Goal: Transaction & Acquisition: Book appointment/travel/reservation

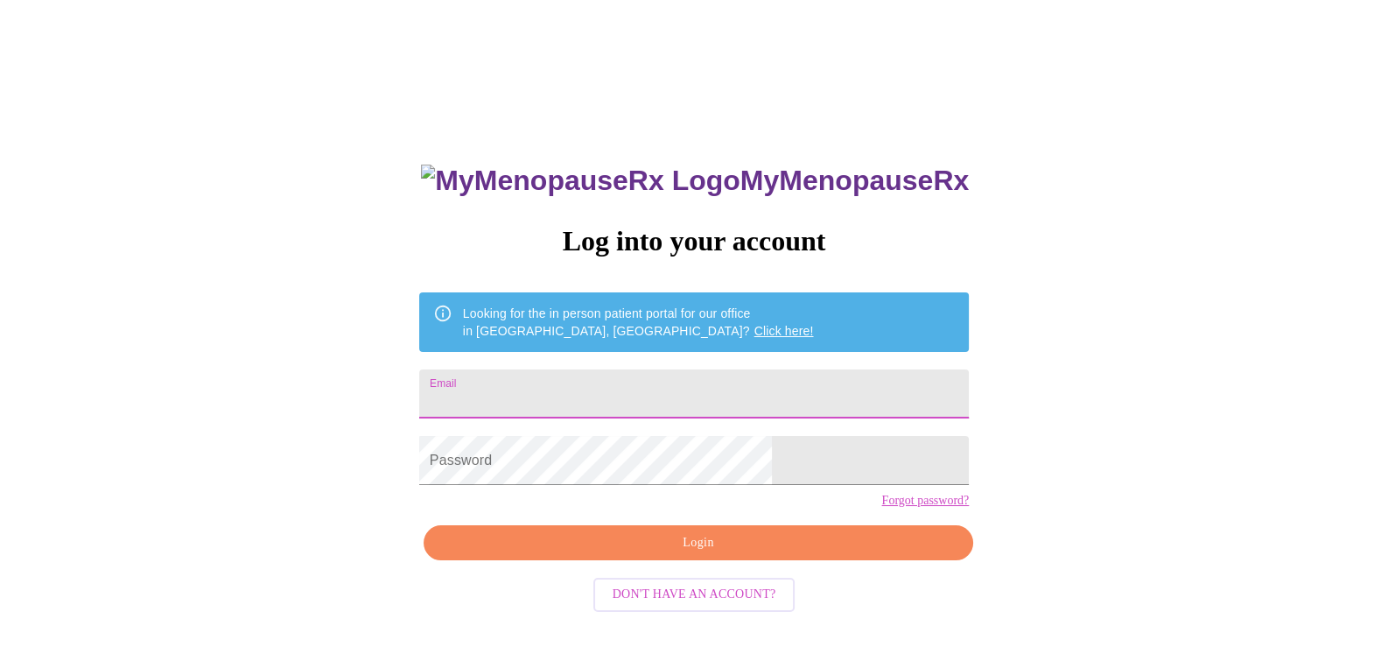
click at [571, 400] on input "Email" at bounding box center [694, 393] width 550 height 49
type input "[EMAIL_ADDRESS][DOMAIN_NAME]"
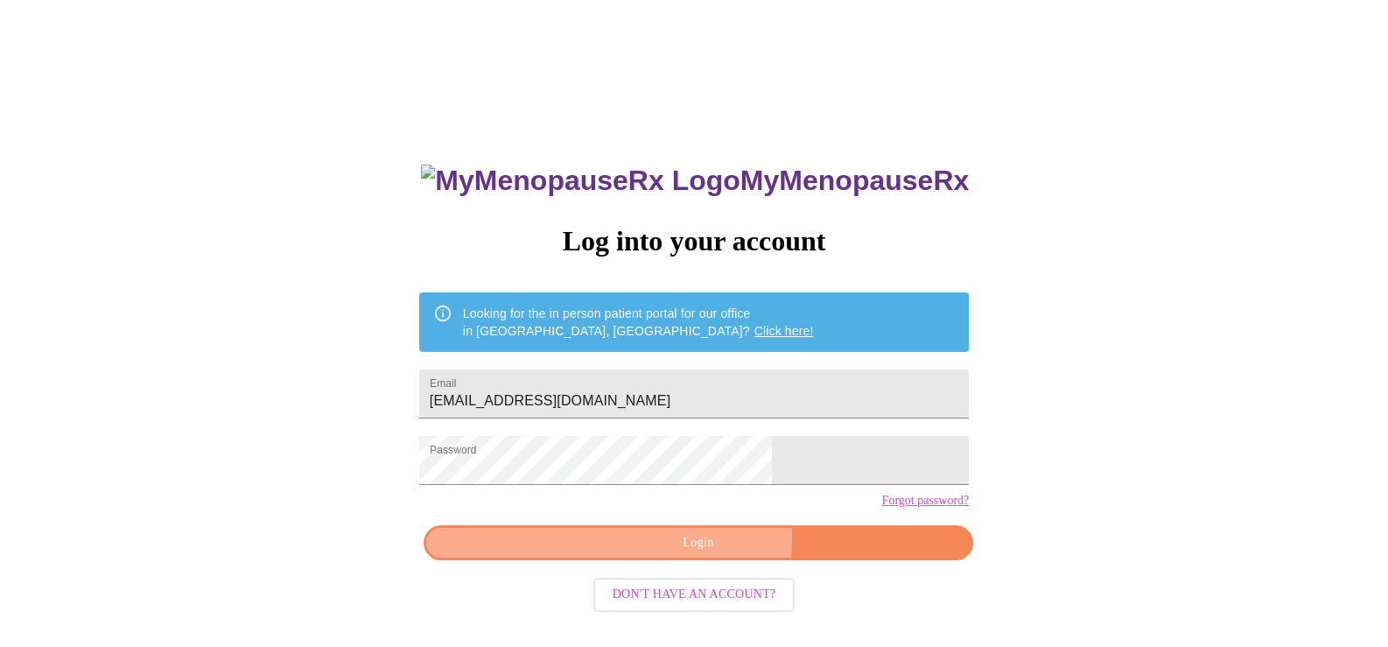
click at [706, 554] on span "Login" at bounding box center [698, 543] width 509 height 22
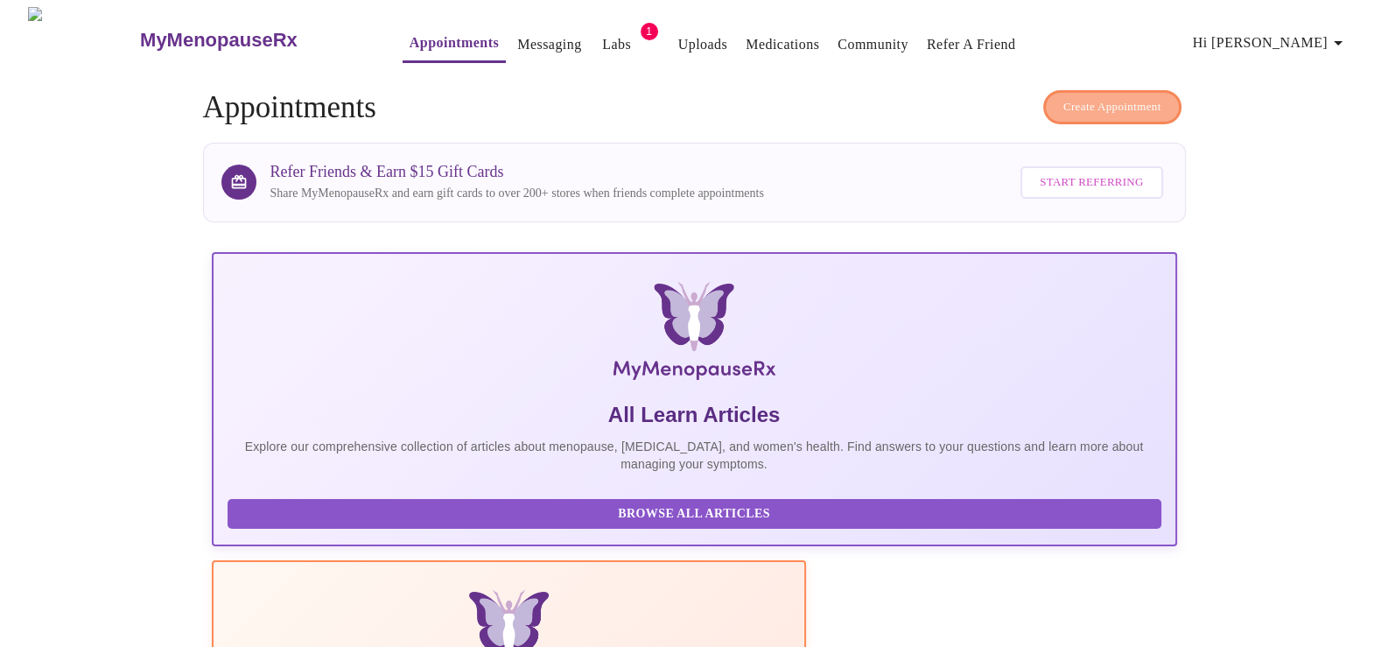
click at [1125, 97] on span "Create Appointment" at bounding box center [1113, 107] width 98 height 20
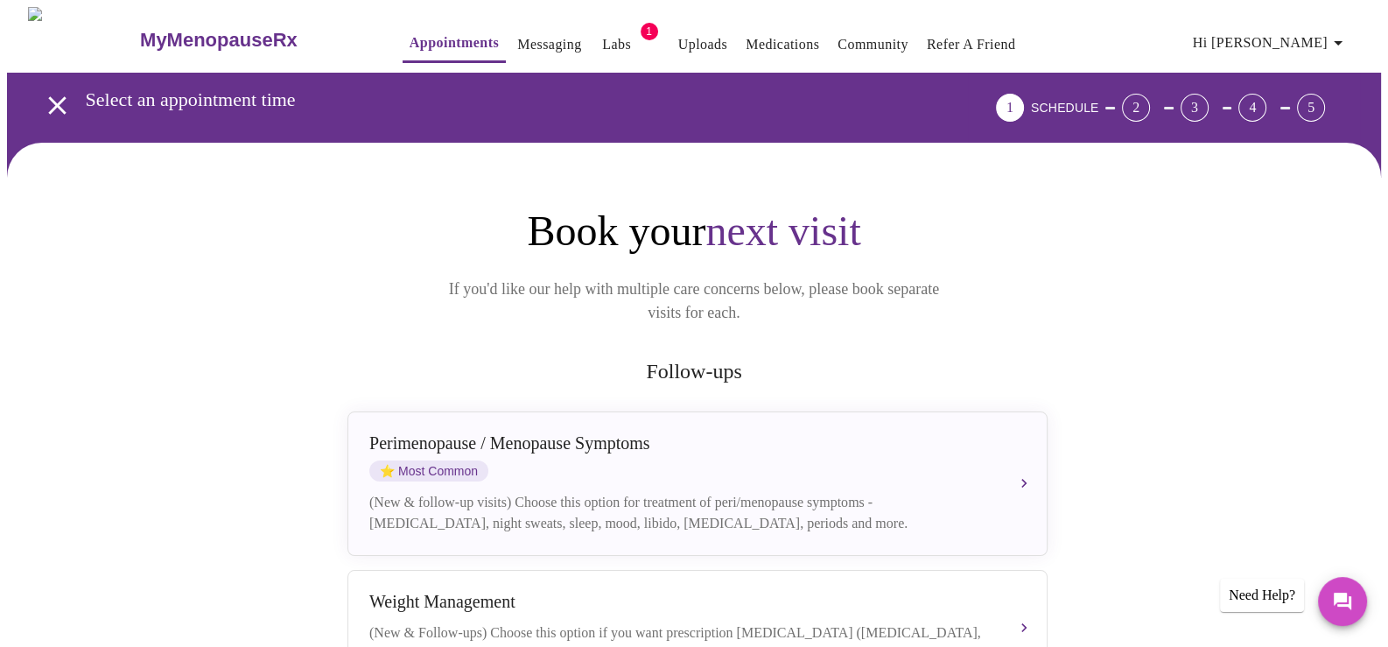
scroll to position [408, 0]
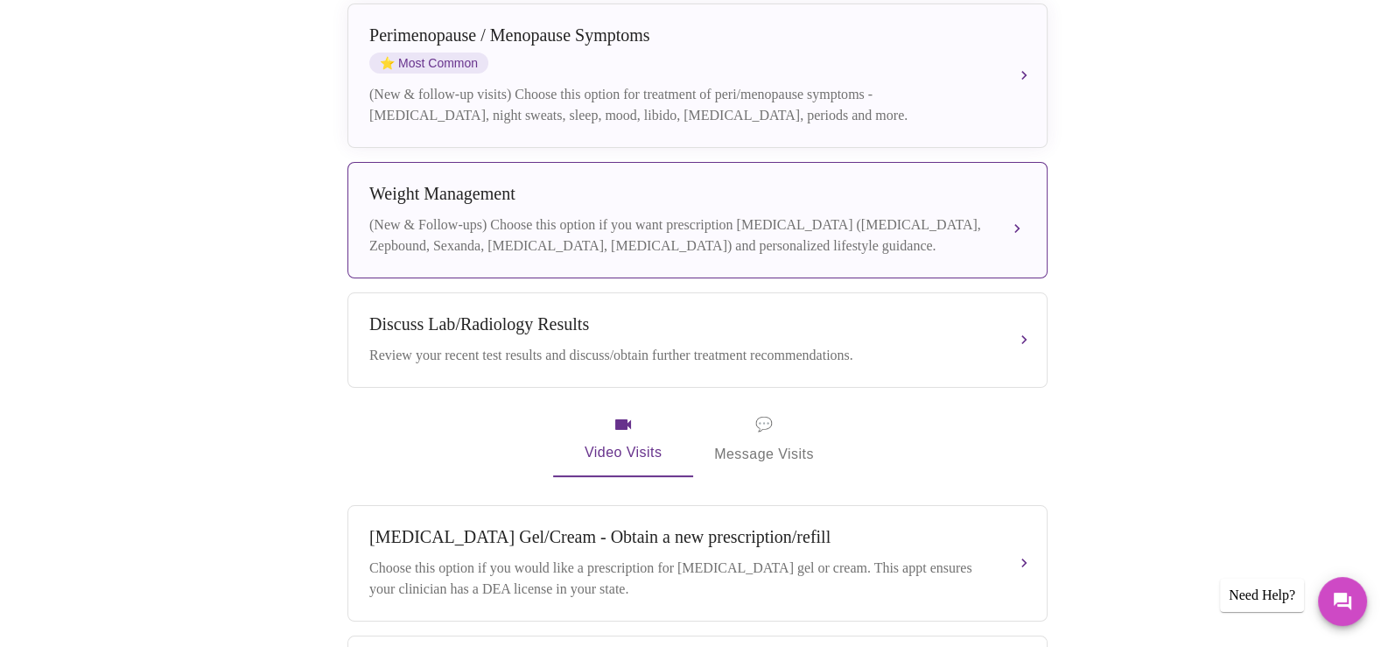
click at [948, 184] on div "Weight Management" at bounding box center [680, 194] width 622 height 20
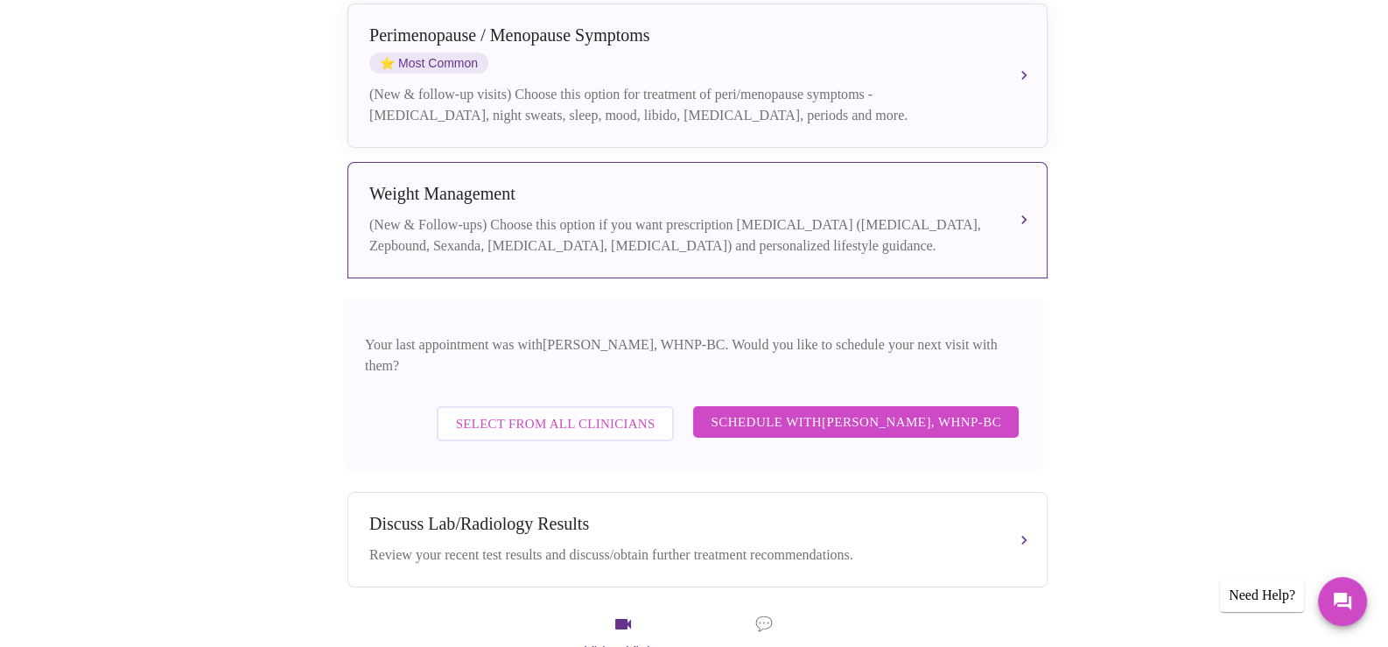
click at [896, 411] on span "Schedule with [PERSON_NAME], WHNP-BC" at bounding box center [856, 422] width 291 height 23
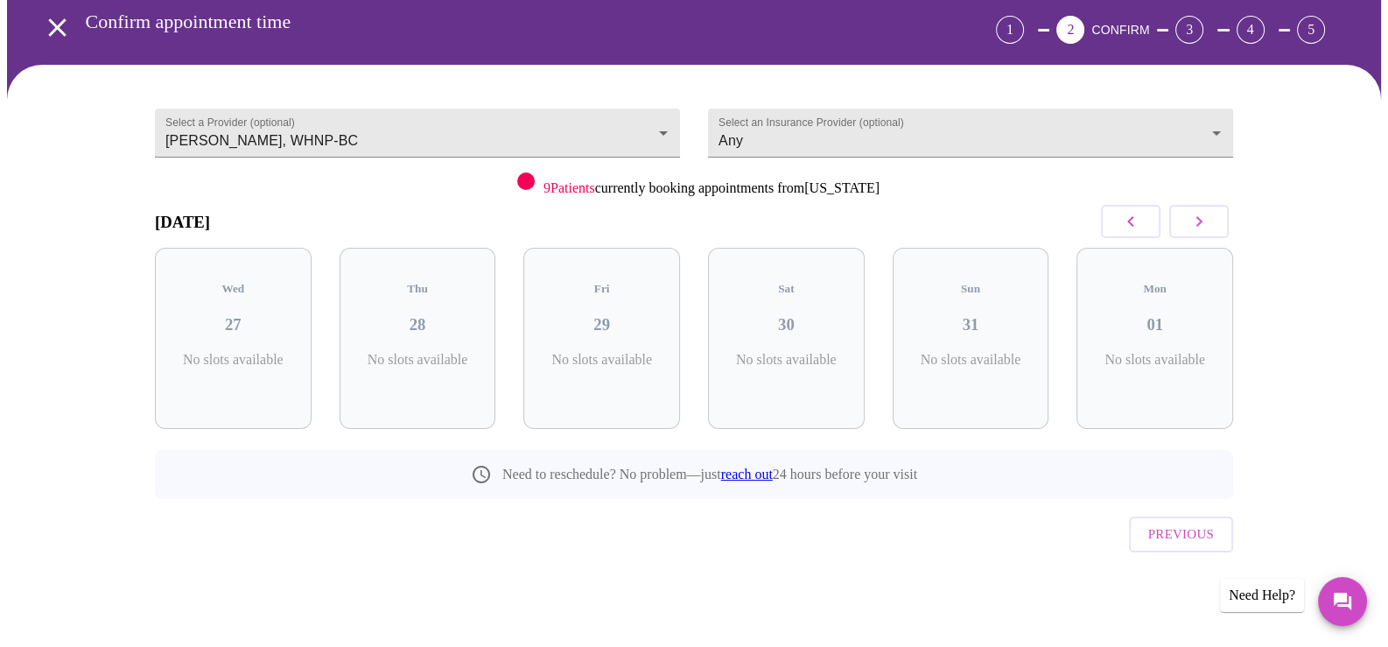
scroll to position [39, 0]
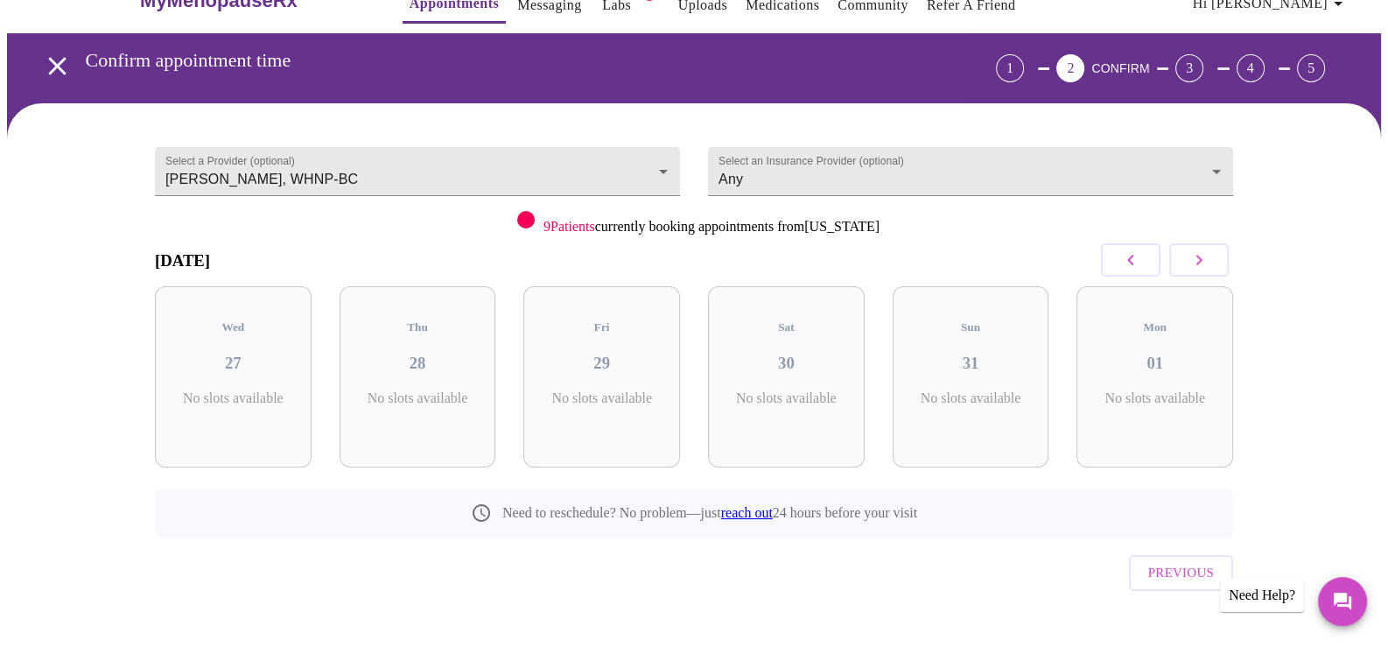
click at [1205, 257] on icon "button" at bounding box center [1199, 259] width 21 height 21
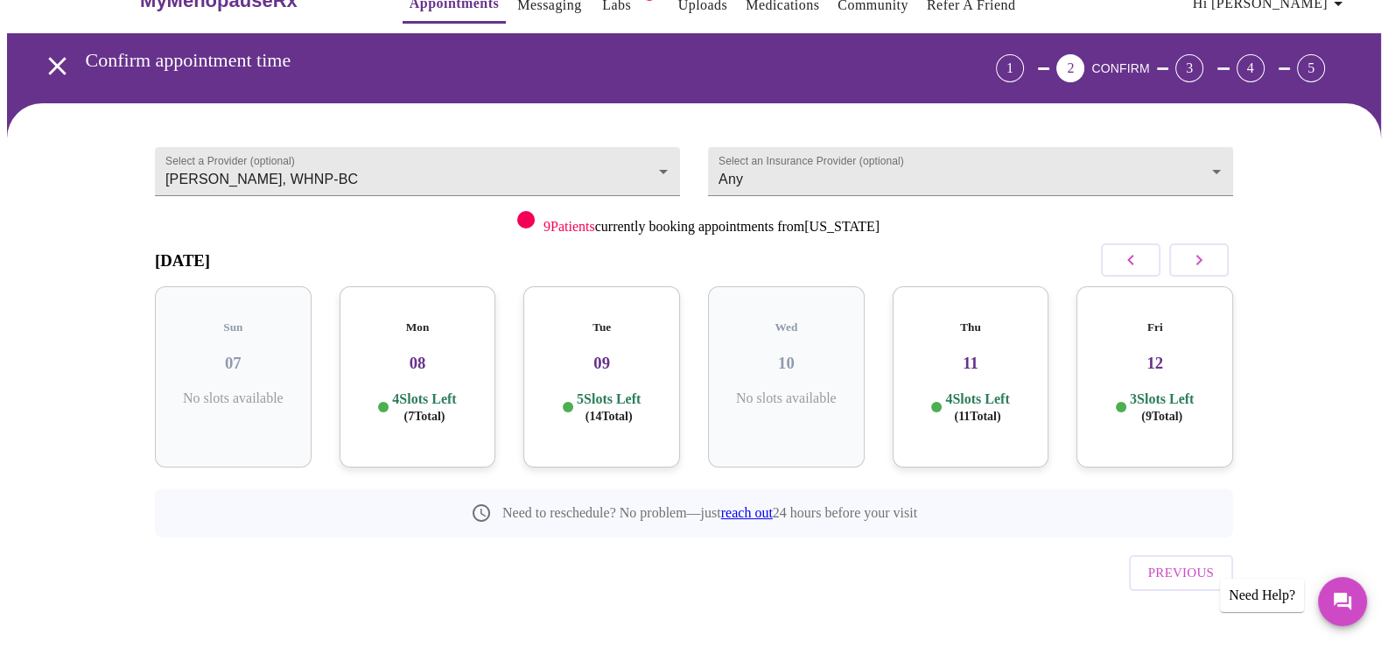
click at [425, 364] on div "Mon 08 4 Slots Left ( 7 Total)" at bounding box center [418, 376] width 157 height 181
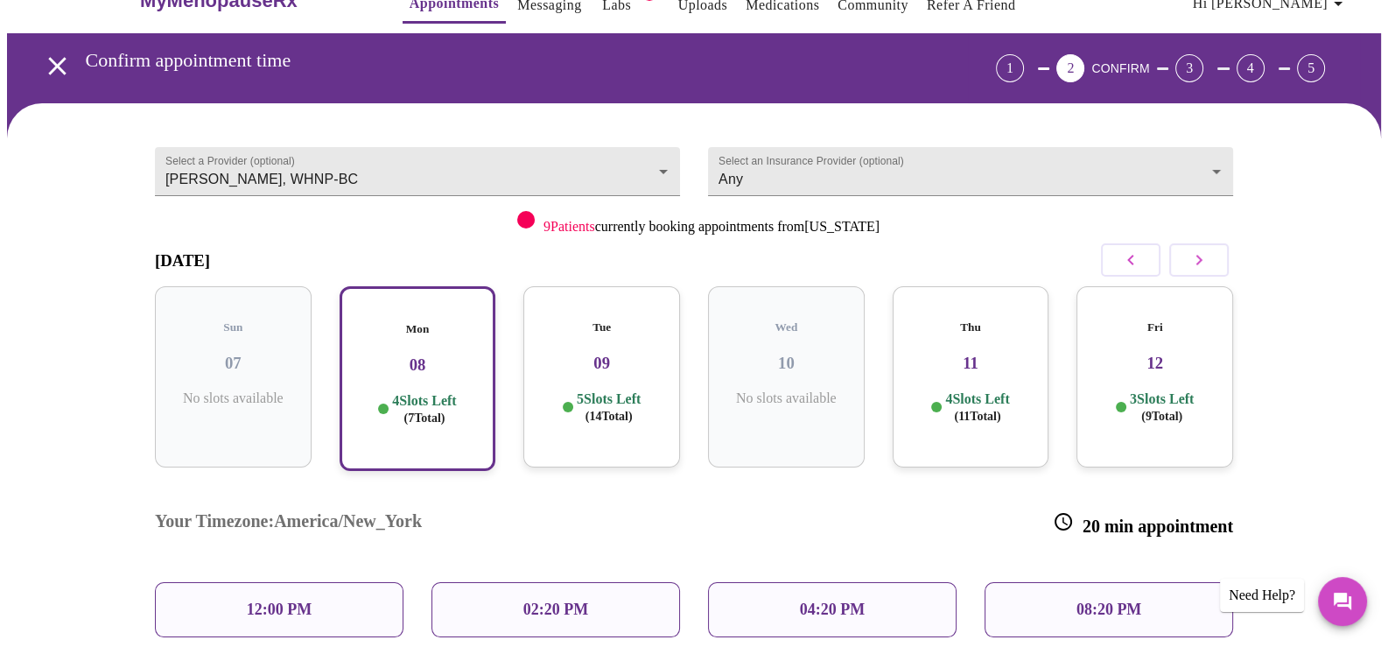
click at [337, 582] on div "12:00 PM" at bounding box center [279, 609] width 249 height 55
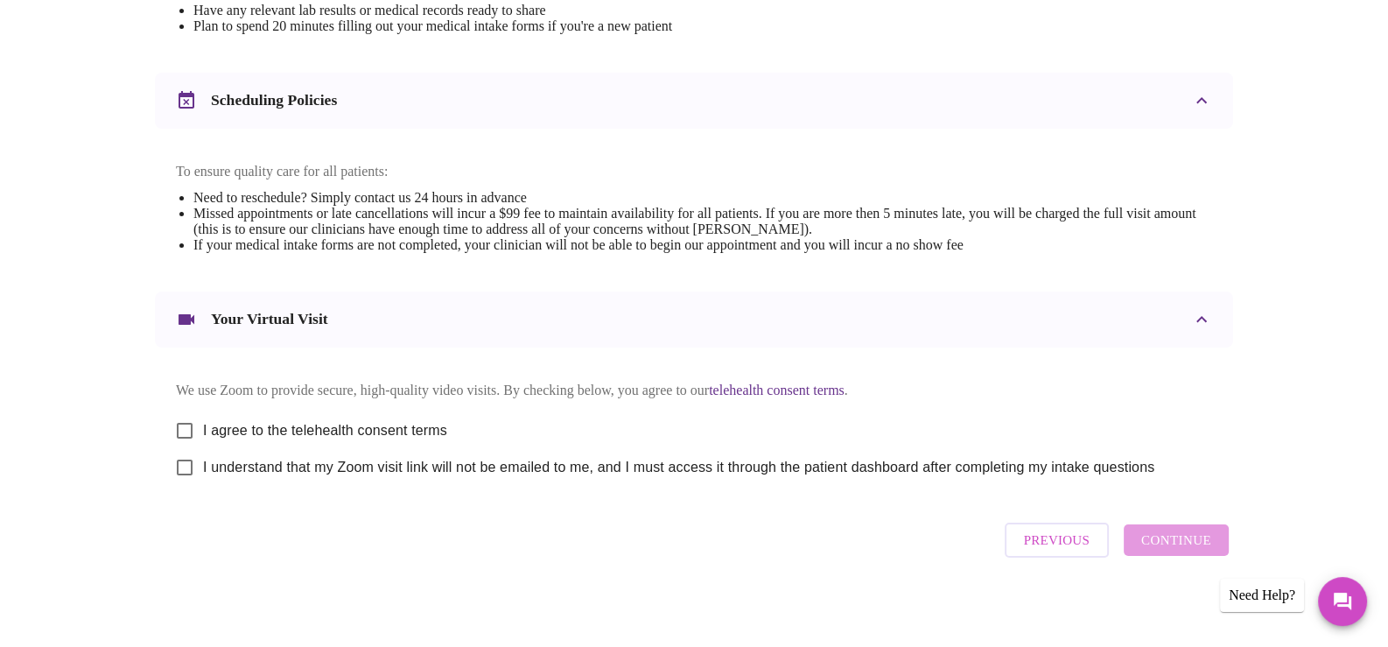
scroll to position [622, 0]
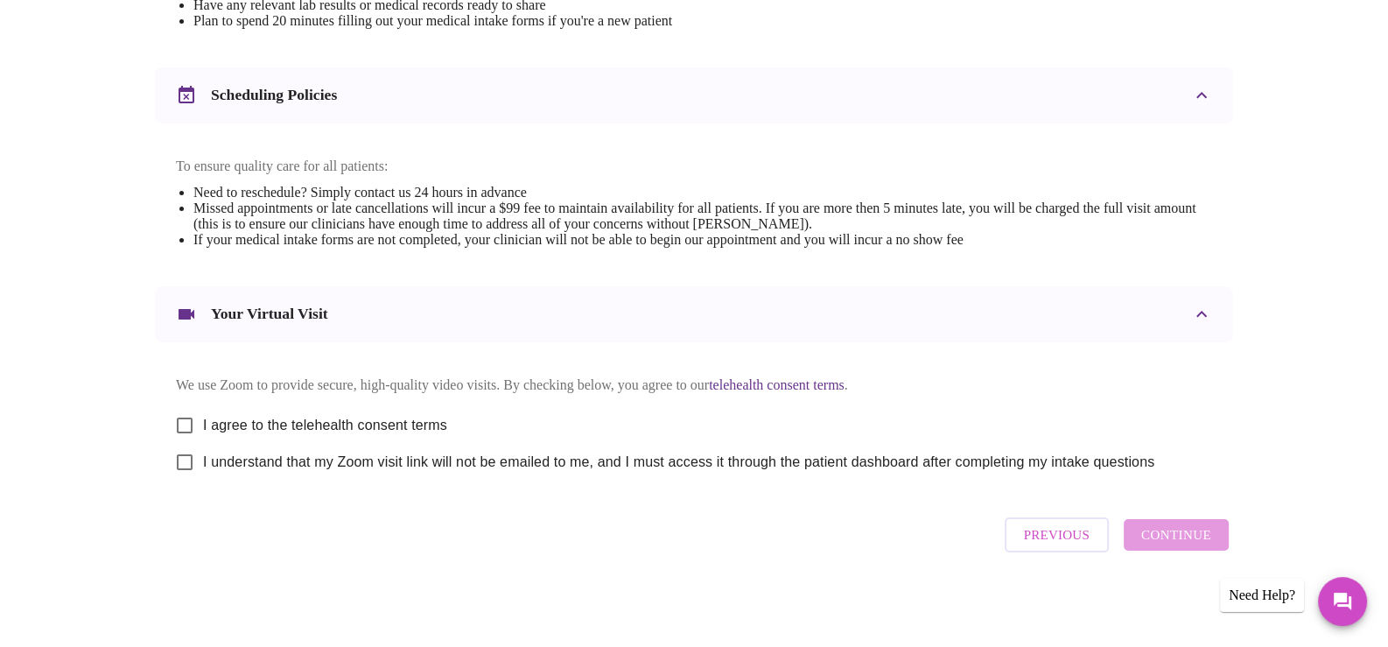
click at [177, 416] on input "I agree to the telehealth consent terms" at bounding box center [184, 425] width 37 height 37
checkbox input "true"
click at [182, 460] on input "I understand that my Zoom visit link will not be emailed to me, and I must acce…" at bounding box center [184, 462] width 37 height 37
checkbox input "true"
click at [1176, 543] on span "Continue" at bounding box center [1177, 535] width 70 height 23
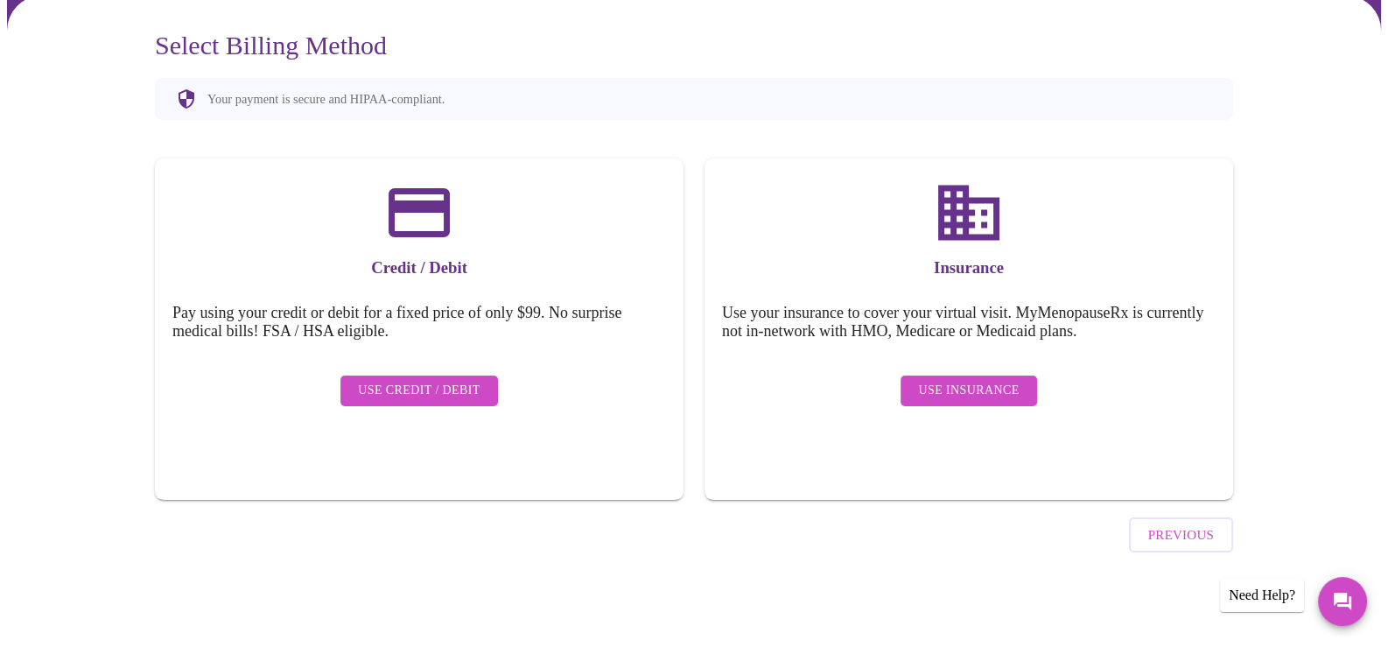
scroll to position [97, 0]
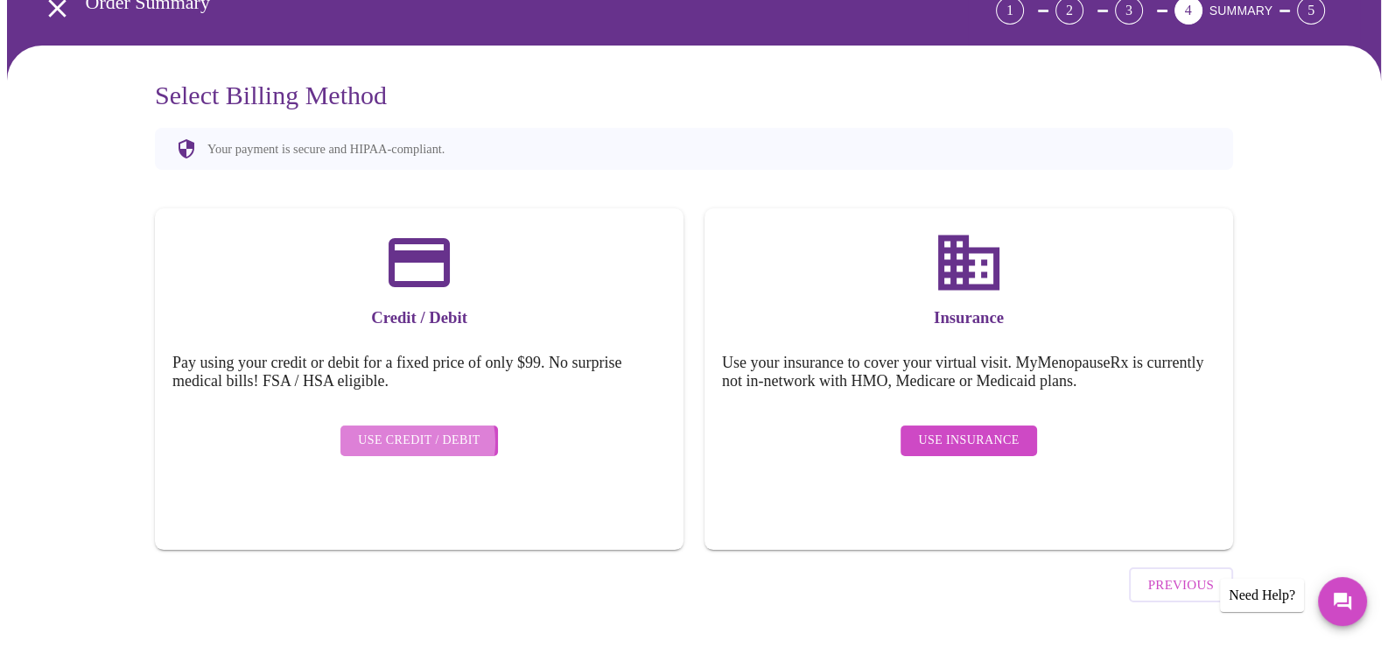
click at [405, 430] on span "Use Credit / Debit" at bounding box center [419, 441] width 123 height 22
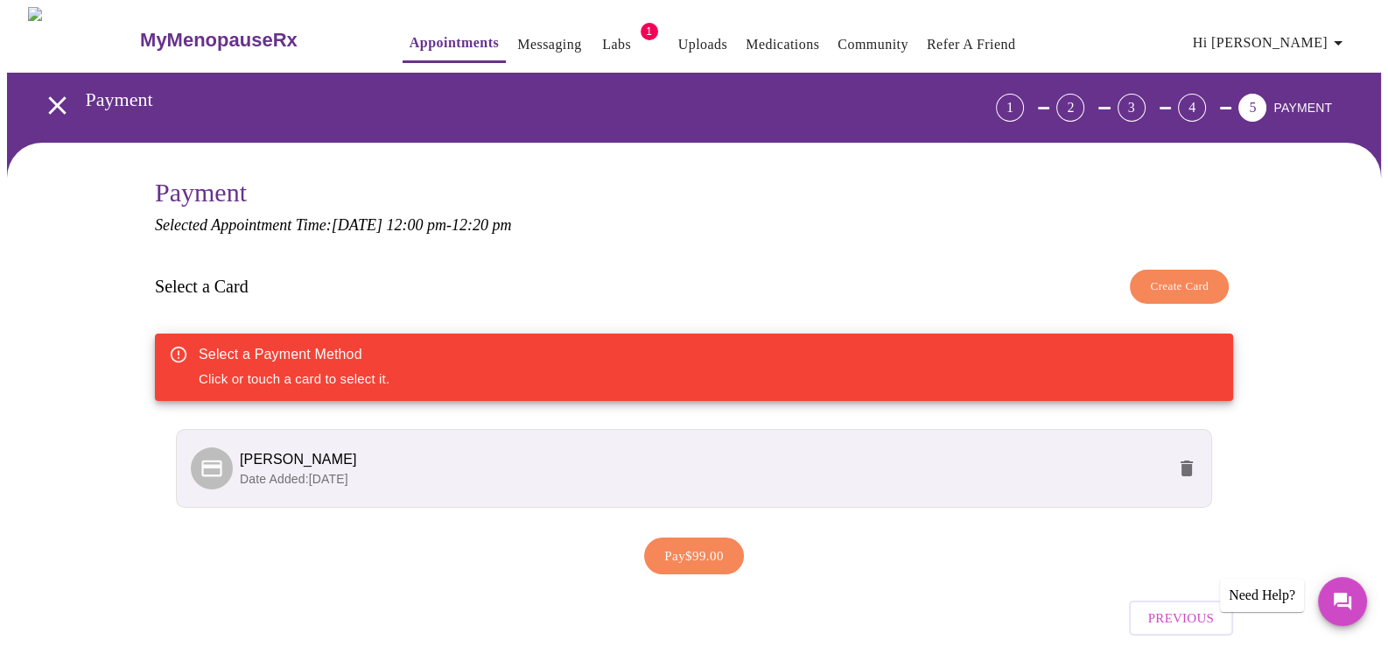
click at [1000, 476] on p "Date Added: [DATE]" at bounding box center [703, 479] width 926 height 18
click at [718, 564] on button "Pay $99.00" at bounding box center [694, 556] width 100 height 37
